Goal: Task Accomplishment & Management: Use online tool/utility

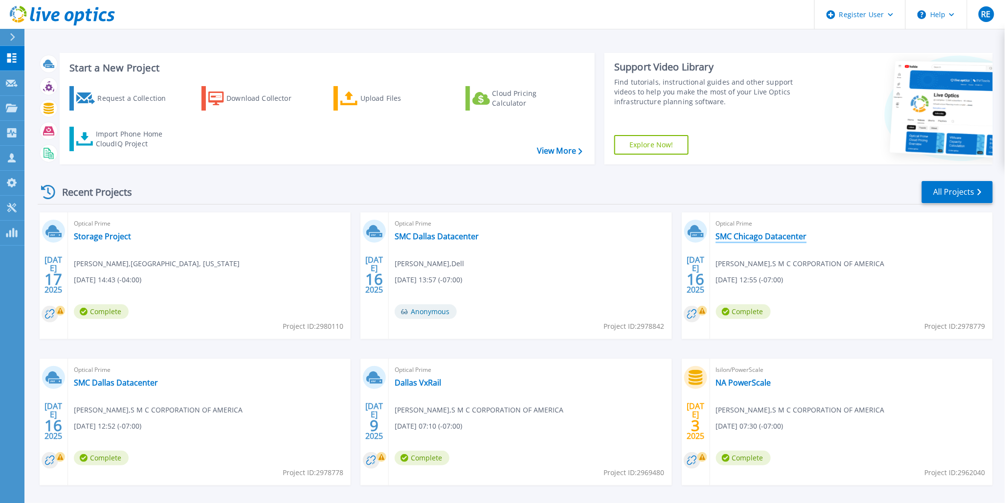
click at [762, 231] on link "SMC Chicago Datacenter" at bounding box center [761, 236] width 91 height 10
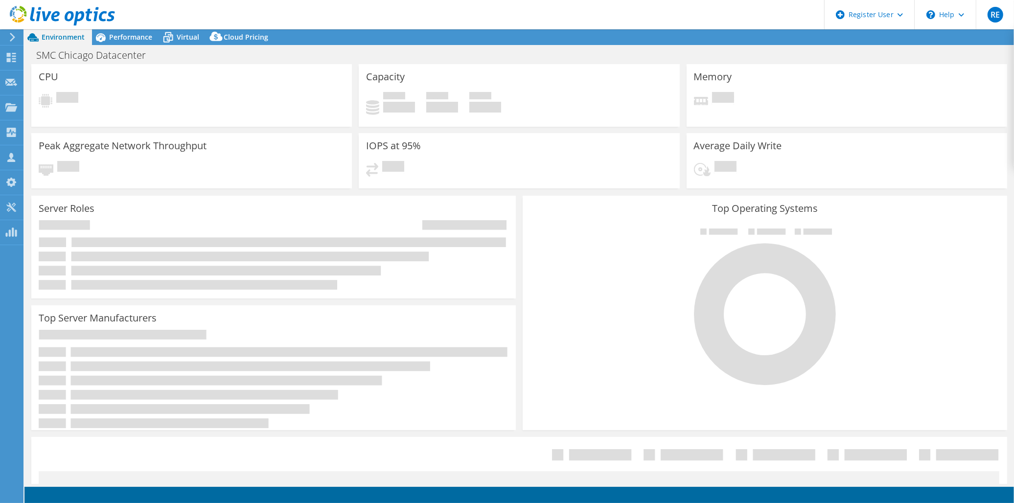
select select "USD"
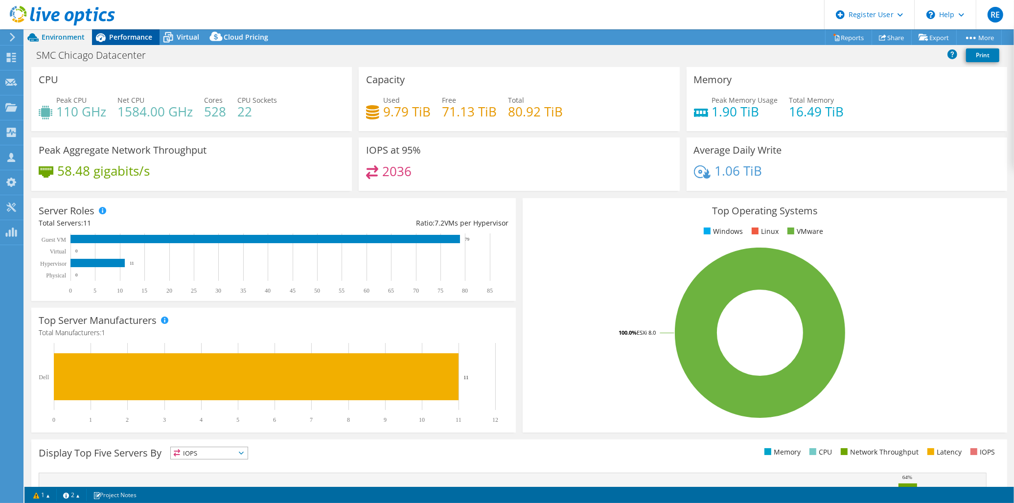
click at [125, 39] on span "Performance" at bounding box center [130, 36] width 43 height 9
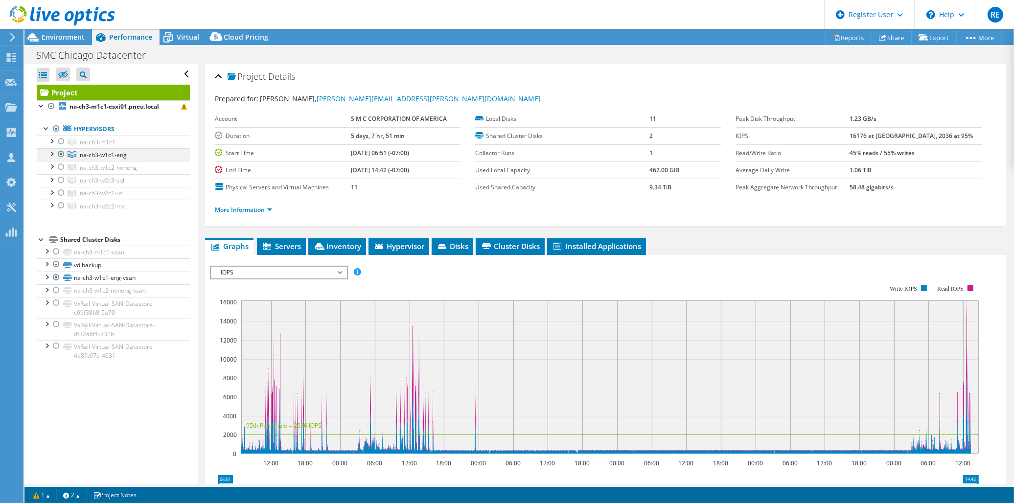
click at [53, 153] on div at bounding box center [51, 153] width 10 height 10
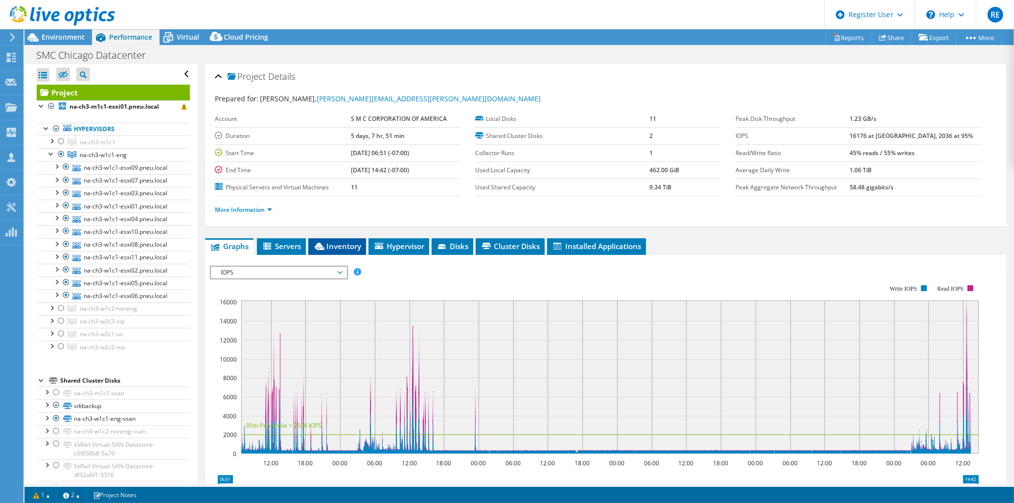
click at [330, 241] on span "Inventory" at bounding box center [337, 246] width 48 height 10
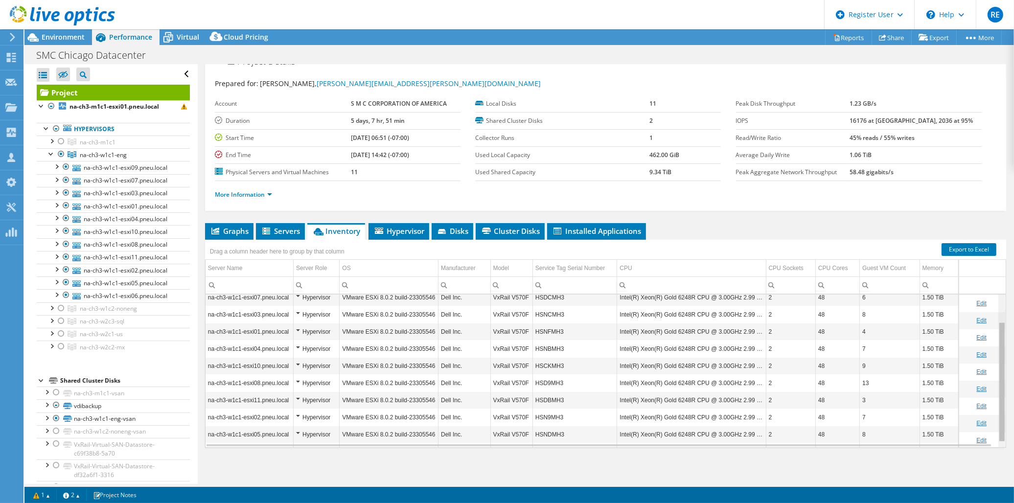
scroll to position [41, 0]
drag, startPoint x: 994, startPoint y: 333, endPoint x: 993, endPoint y: 369, distance: 36.2
click at [993, 369] on body "RE Dell User [PERSON_NAME] [PERSON_NAME][EMAIL_ADDRESS][DOMAIN_NAME] Dell My Pr…" at bounding box center [507, 251] width 1014 height 503
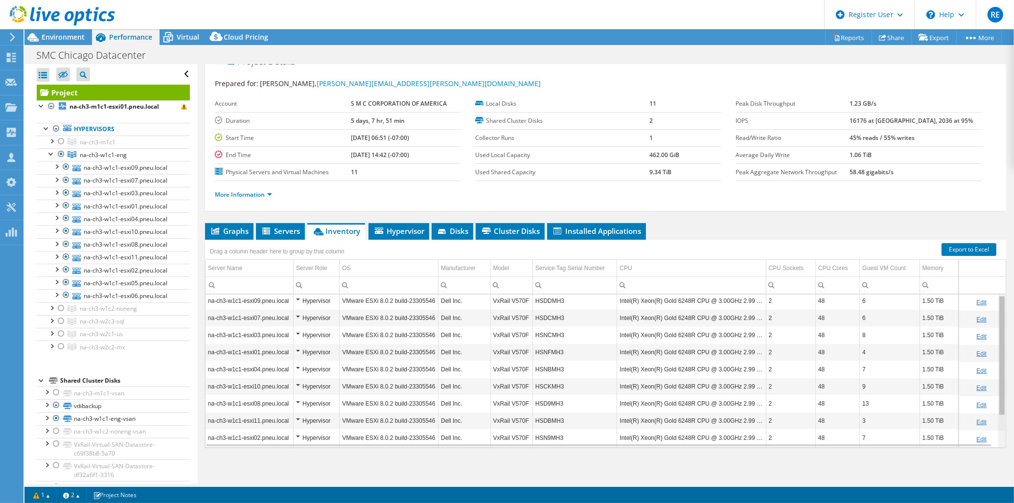
scroll to position [0, 0]
drag, startPoint x: 993, startPoint y: 369, endPoint x: 992, endPoint y: 324, distance: 45.0
click at [992, 324] on body "RE Dell User [PERSON_NAME] [PERSON_NAME][EMAIL_ADDRESS][DOMAIN_NAME] Dell My Pr…" at bounding box center [507, 251] width 1014 height 503
